Goal: Go to known website: Access a specific website the user already knows

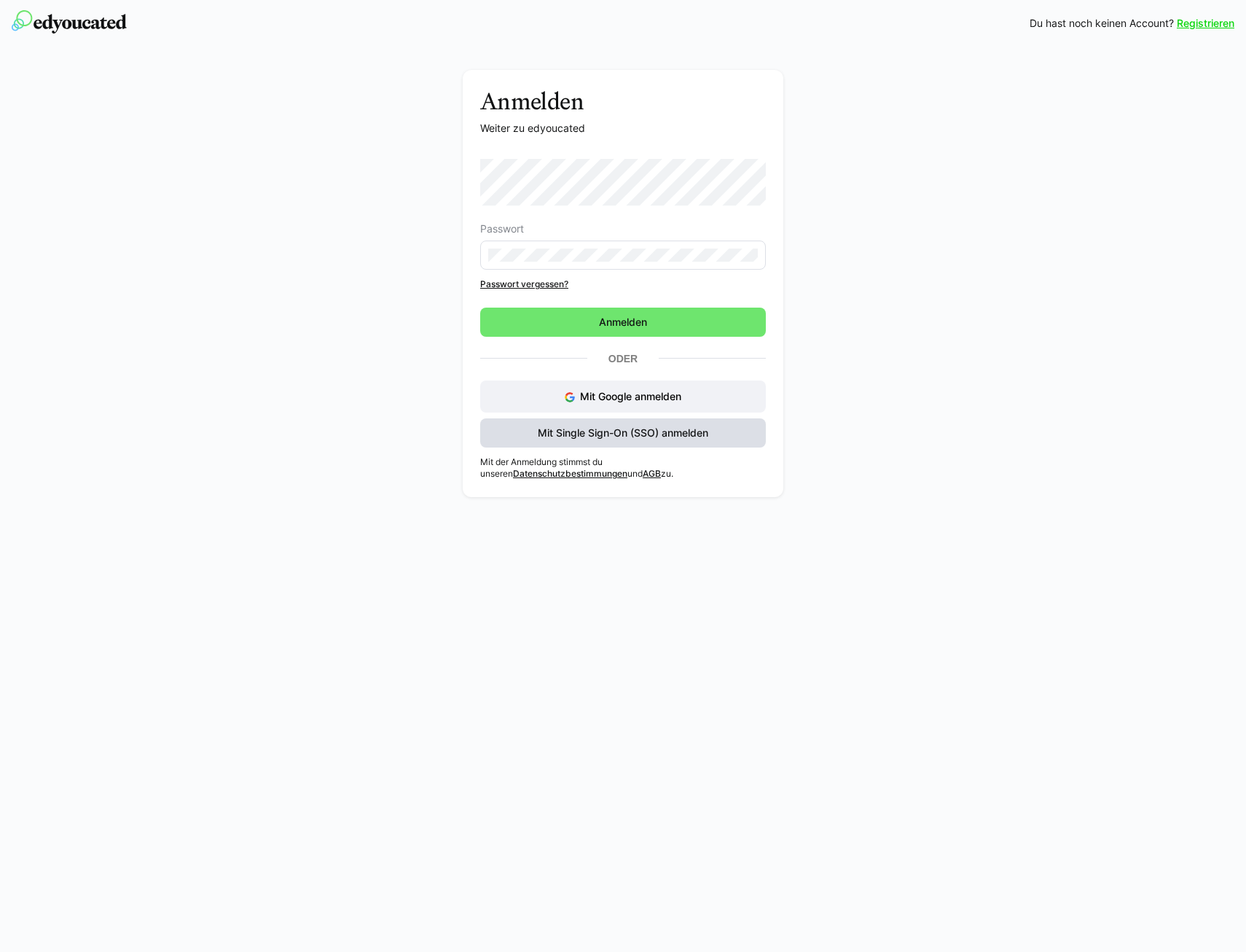
click at [601, 435] on span "Mit Single Sign-On (SSO) anmelden" at bounding box center [623, 433] width 175 height 14
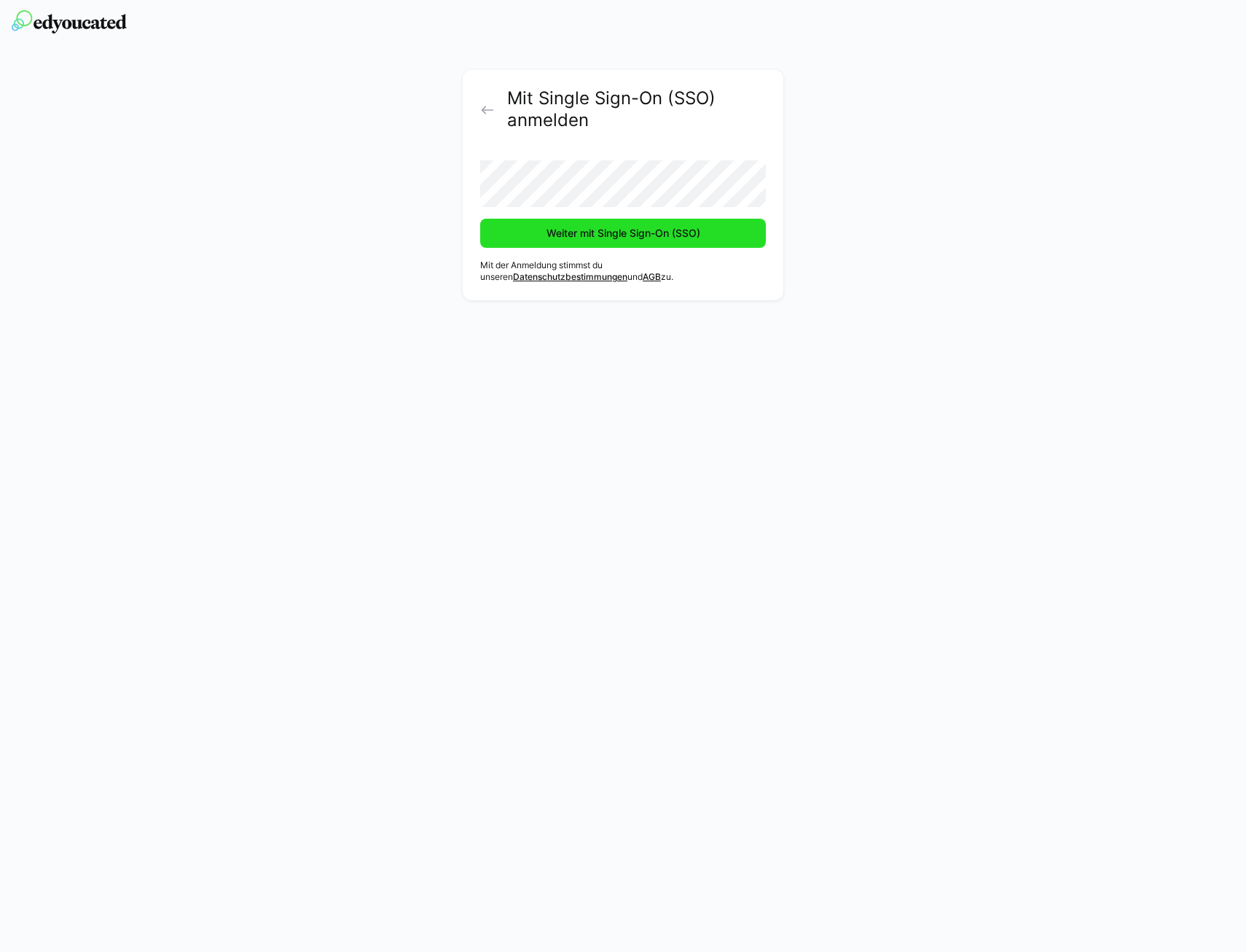
click at [661, 236] on span "Weiter mit Single Sign-On (SSO)" at bounding box center [623, 233] width 158 height 14
